Goal: Information Seeking & Learning: Learn about a topic

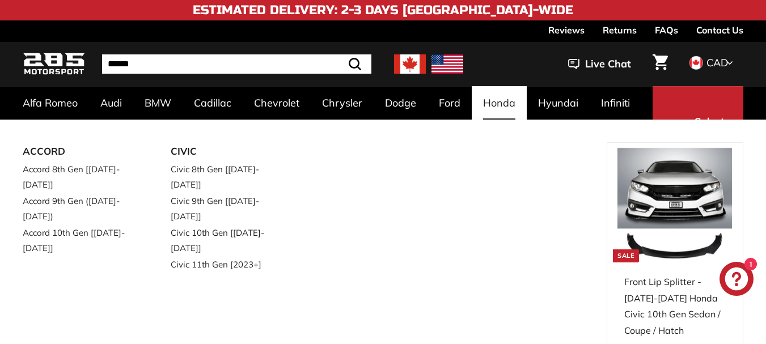
click at [494, 100] on link "Honda" at bounding box center [499, 102] width 55 height 33
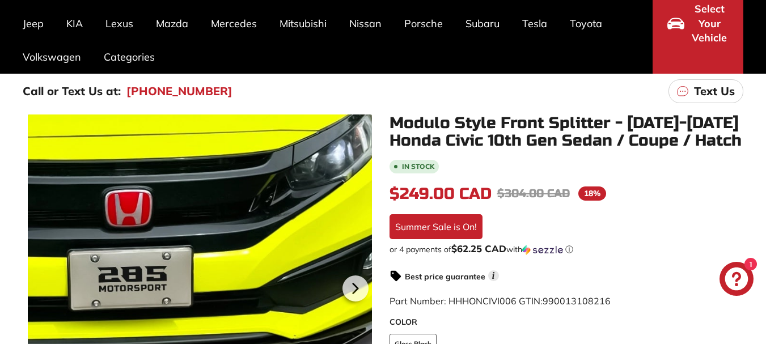
scroll to position [57, 0]
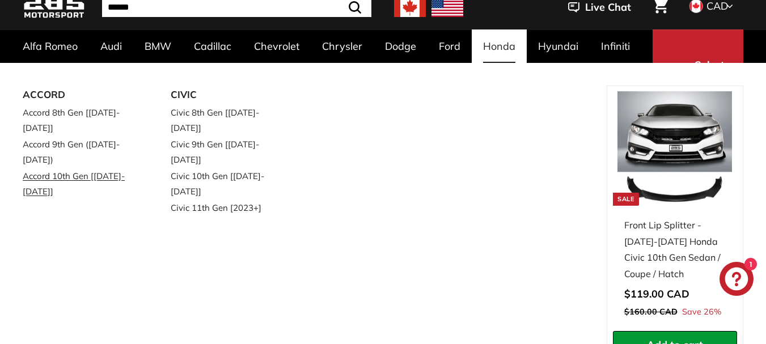
click at [77, 168] on link "Accord 10th Gen [[DATE]-[DATE]]" at bounding box center [81, 184] width 116 height 32
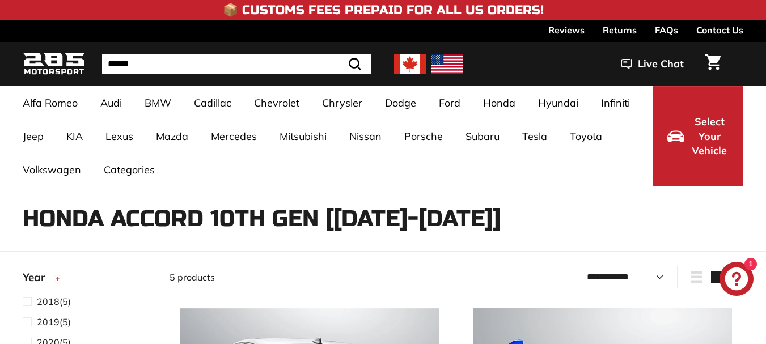
select select "**********"
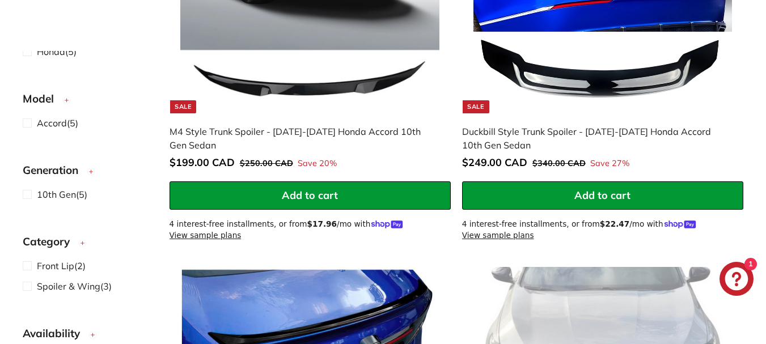
scroll to position [119, 0]
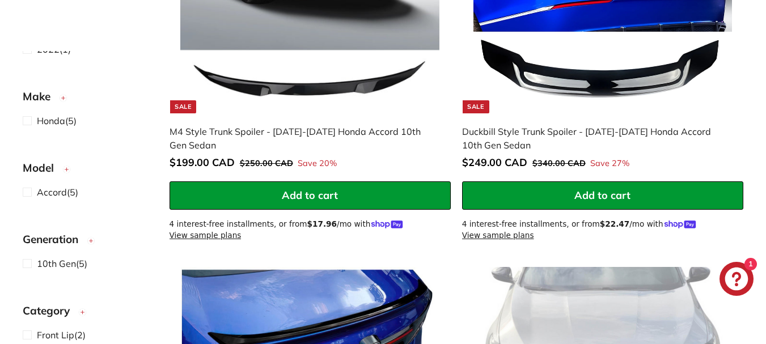
click at [43, 172] on span "Model" at bounding box center [43, 168] width 40 height 16
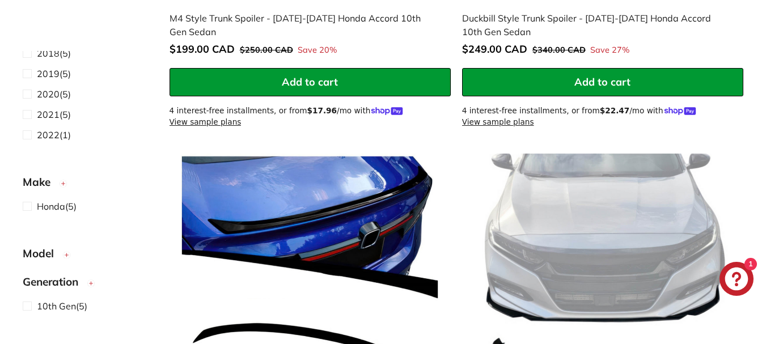
scroll to position [0, 0]
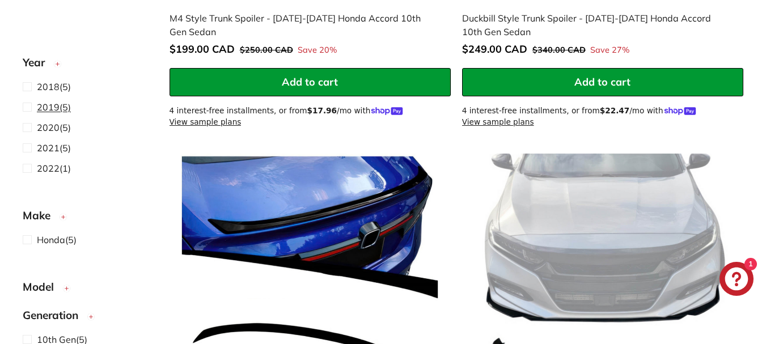
click at [50, 113] on span "2019 (5)" at bounding box center [54, 107] width 34 height 14
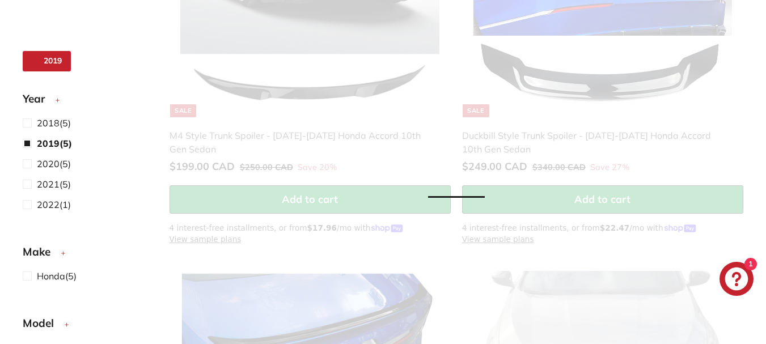
scroll to position [46, 0]
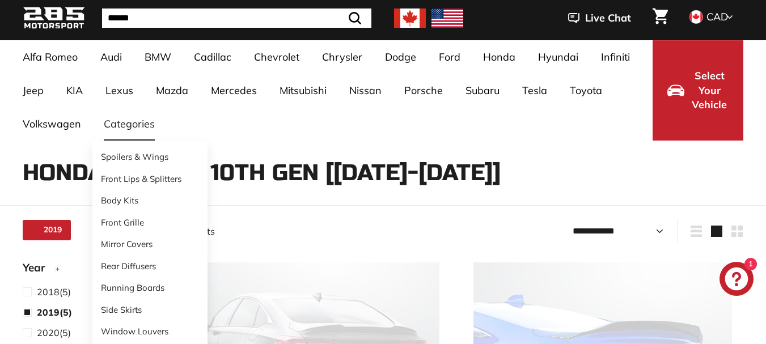
select select "**********"
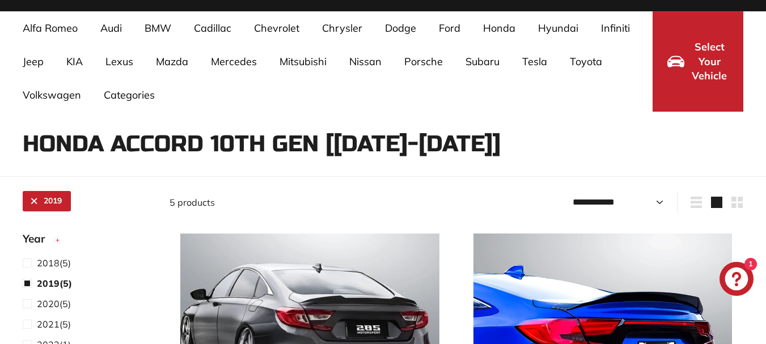
scroll to position [0, 0]
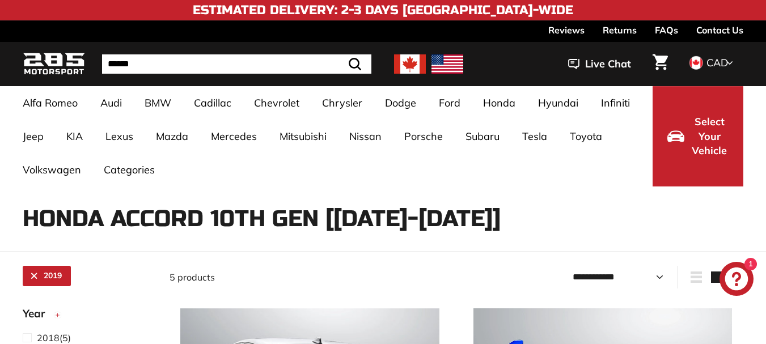
click at [221, 65] on input "Search" at bounding box center [236, 63] width 269 height 19
type input "**********"
click at [310, 54] on button ".cls-1{fill:none;stroke:#000;stroke-miterlimit:10;stroke-width:2px} Search" at bounding box center [326, 63] width 33 height 19
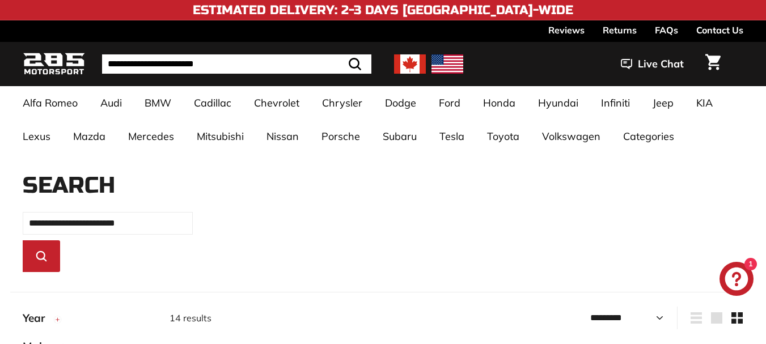
select select "*********"
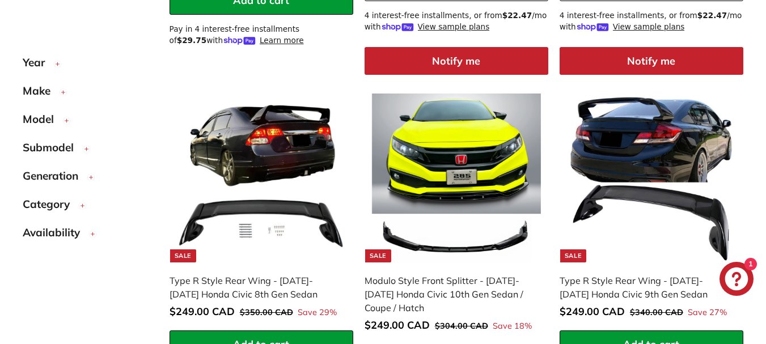
scroll to position [510, 0]
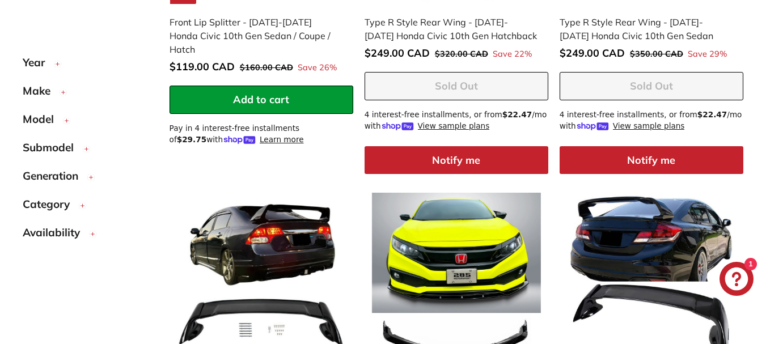
click at [48, 145] on span "Submodel" at bounding box center [53, 148] width 60 height 16
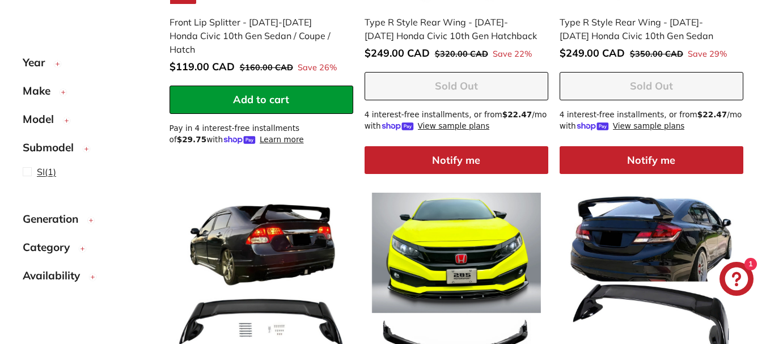
click at [44, 171] on span "SI" at bounding box center [41, 171] width 8 height 11
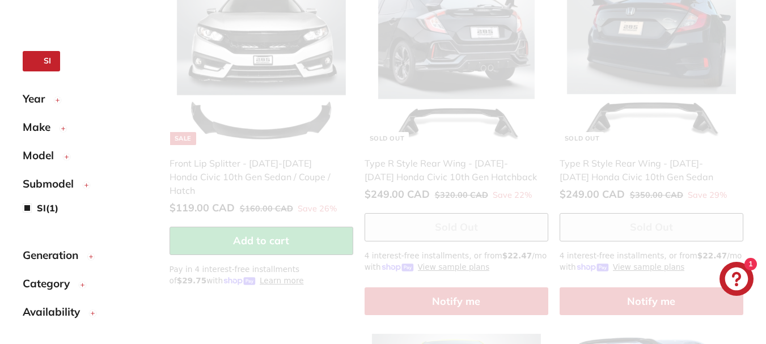
scroll to position [133, 0]
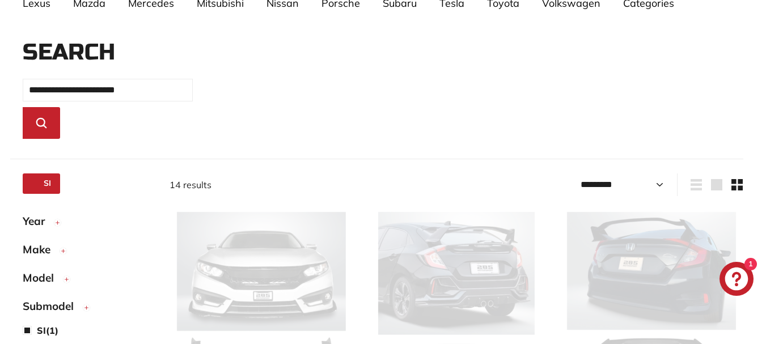
select select "*********"
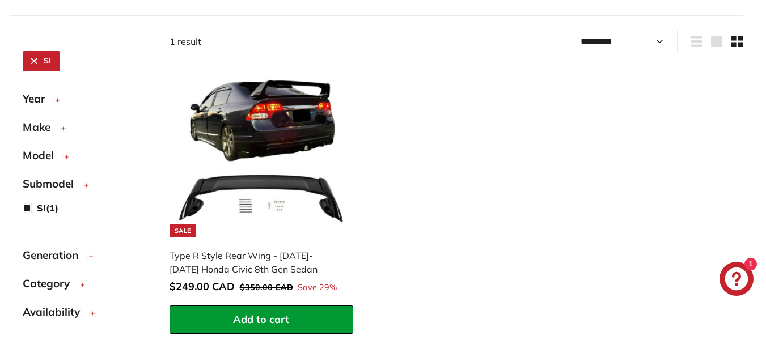
scroll to position [303, 0]
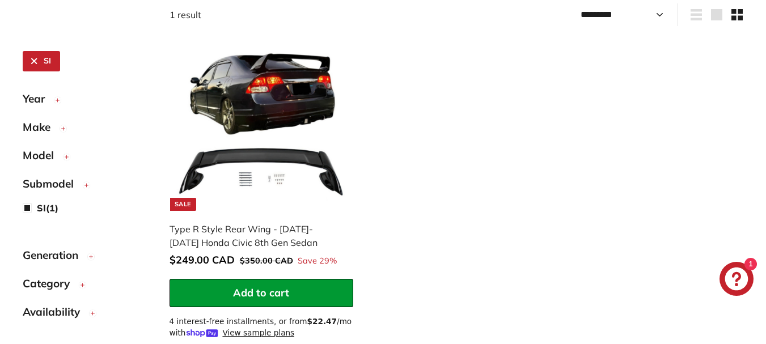
click at [41, 100] on span "Year" at bounding box center [38, 99] width 31 height 16
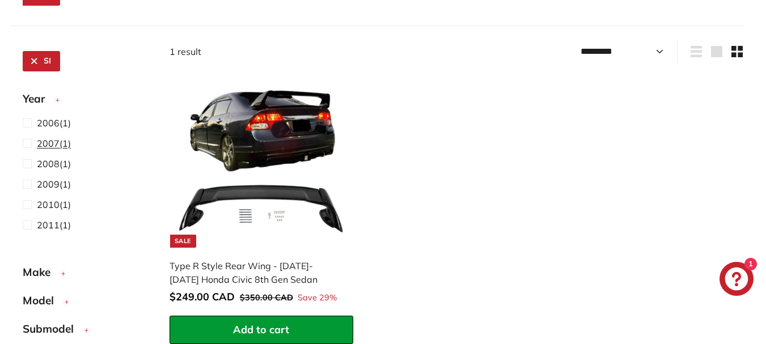
scroll to position [247, 0]
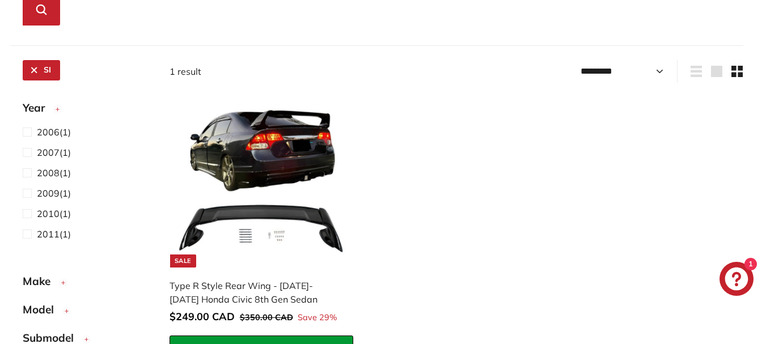
click at [58, 109] on circle "button" at bounding box center [57, 109] width 6 height 6
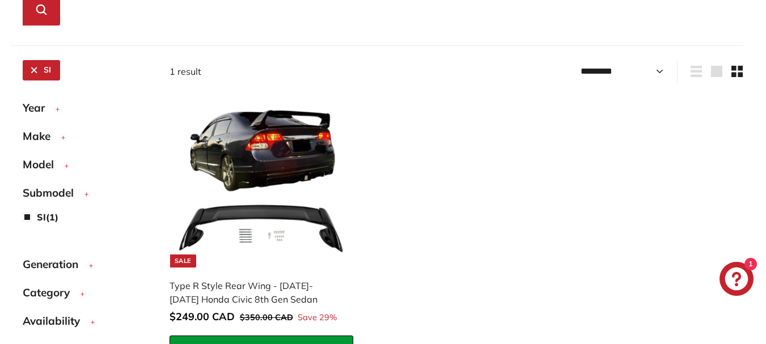
click at [40, 164] on span "Model" at bounding box center [43, 165] width 40 height 16
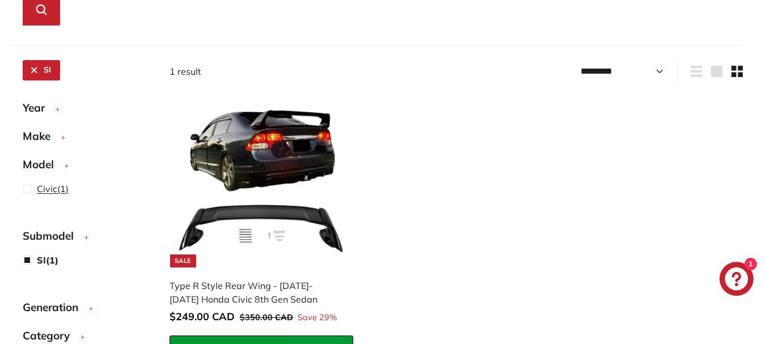
click at [54, 185] on span "Civic" at bounding box center [47, 188] width 20 height 11
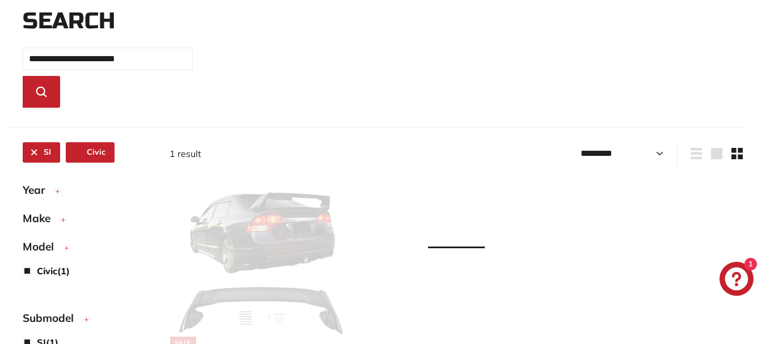
scroll to position [133, 0]
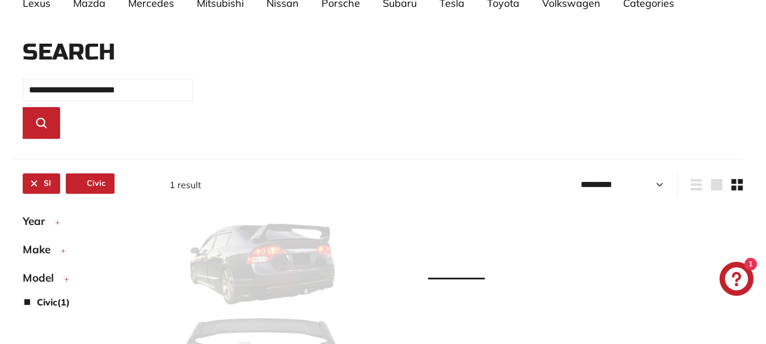
select select "*********"
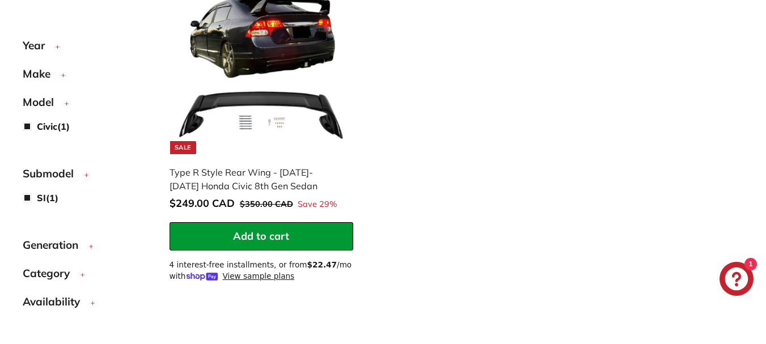
scroll to position [22, 0]
drag, startPoint x: 52, startPoint y: 244, endPoint x: 58, endPoint y: 245, distance: 6.8
click at [52, 245] on span "Generation" at bounding box center [55, 246] width 64 height 16
click at [41, 105] on span "Model" at bounding box center [43, 103] width 40 height 16
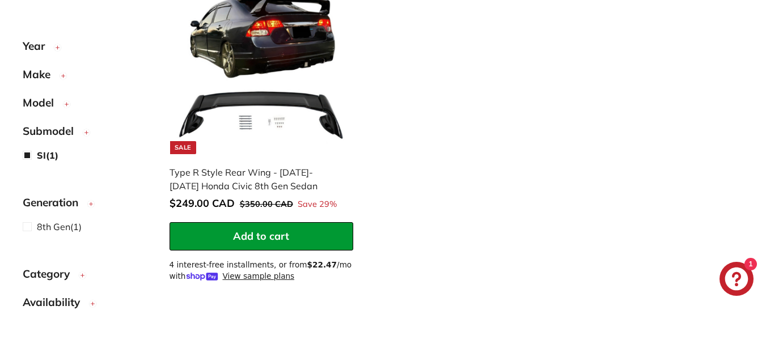
click at [45, 75] on span "Make" at bounding box center [41, 74] width 36 height 16
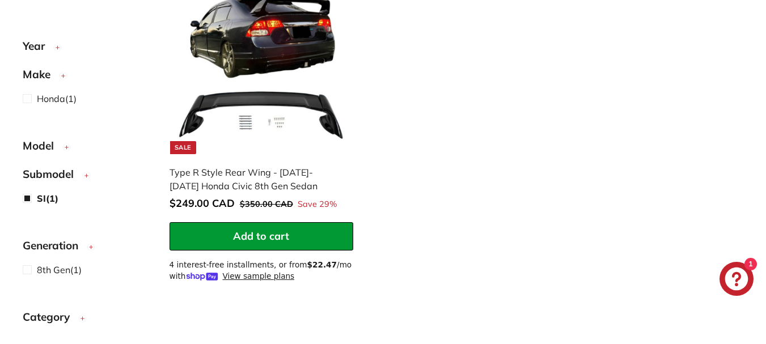
click at [39, 45] on span "Year" at bounding box center [38, 46] width 31 height 16
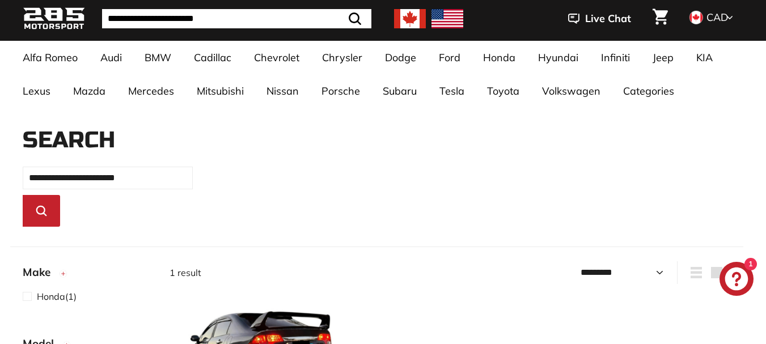
scroll to position [0, 0]
